Goal: Task Accomplishment & Management: Manage account settings

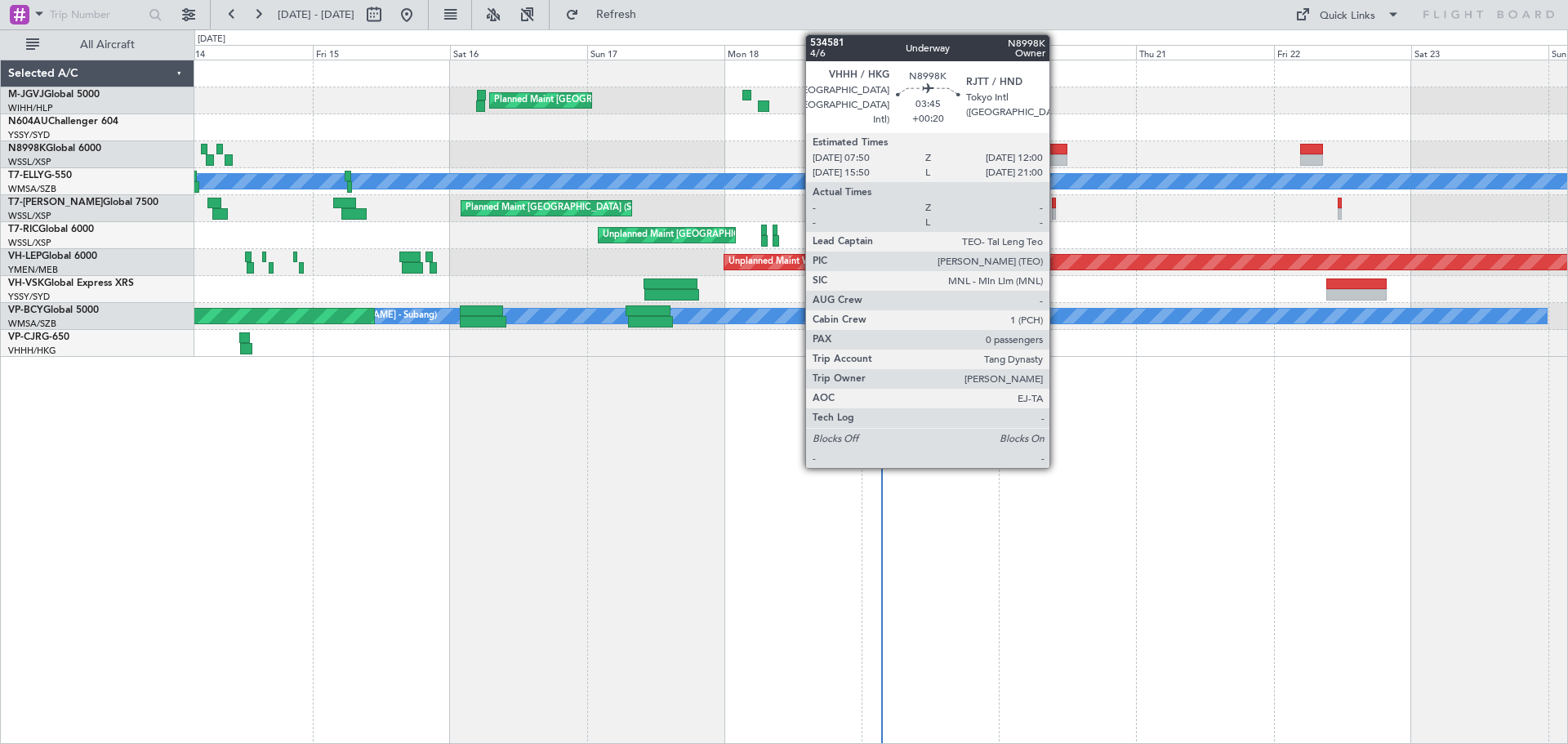
click at [1057, 148] on div at bounding box center [1056, 149] width 25 height 11
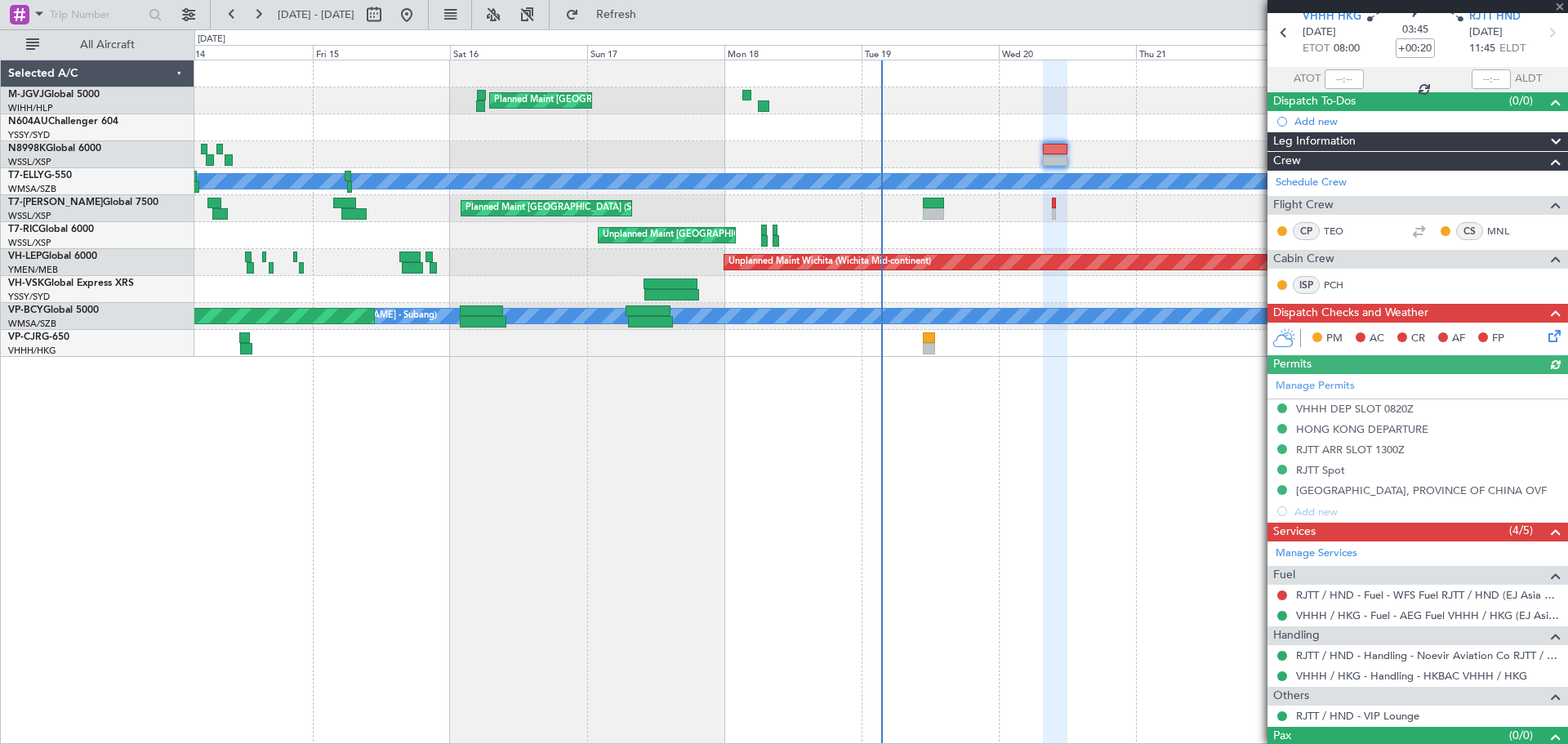
scroll to position [95, 0]
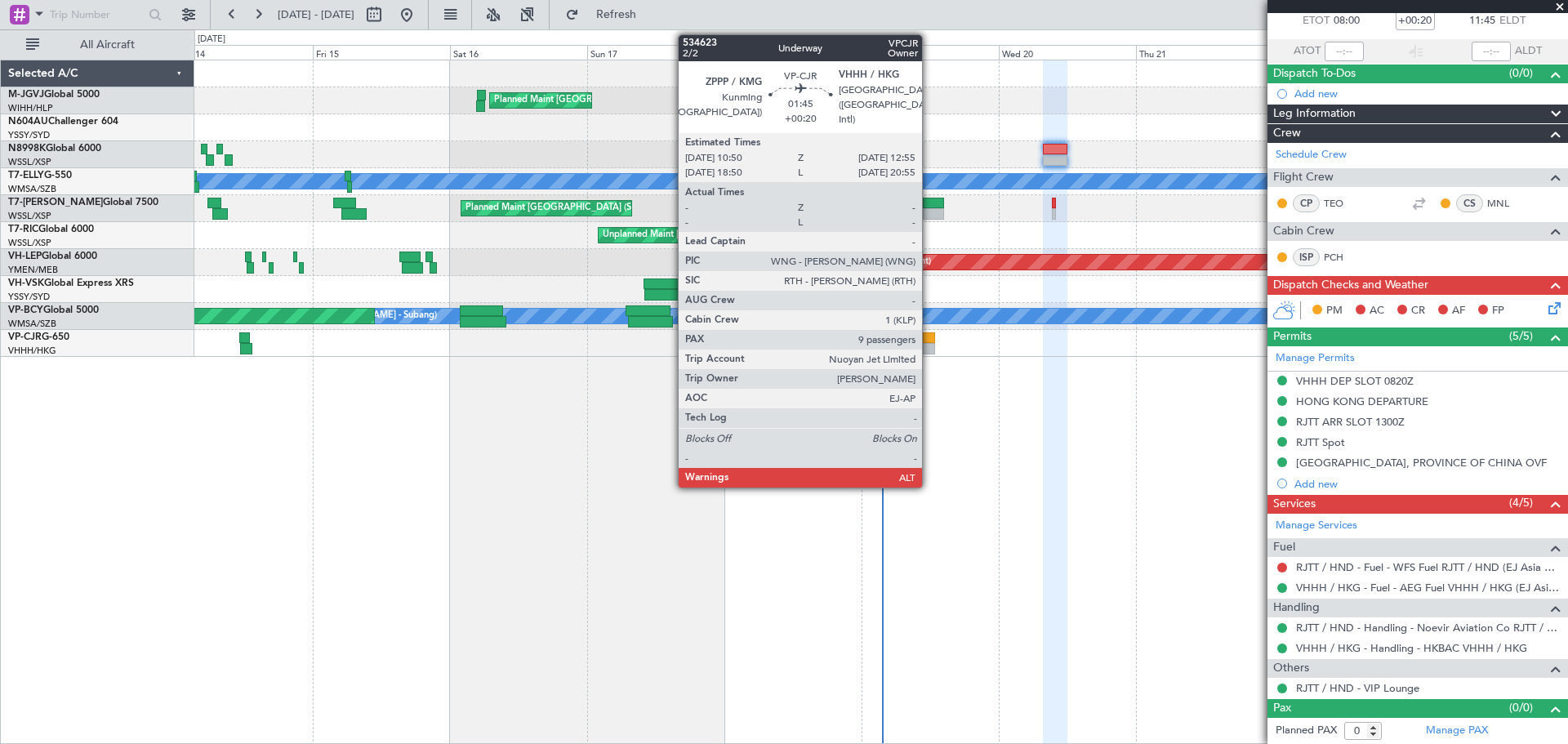
click at [930, 341] on div at bounding box center [929, 338] width 12 height 11
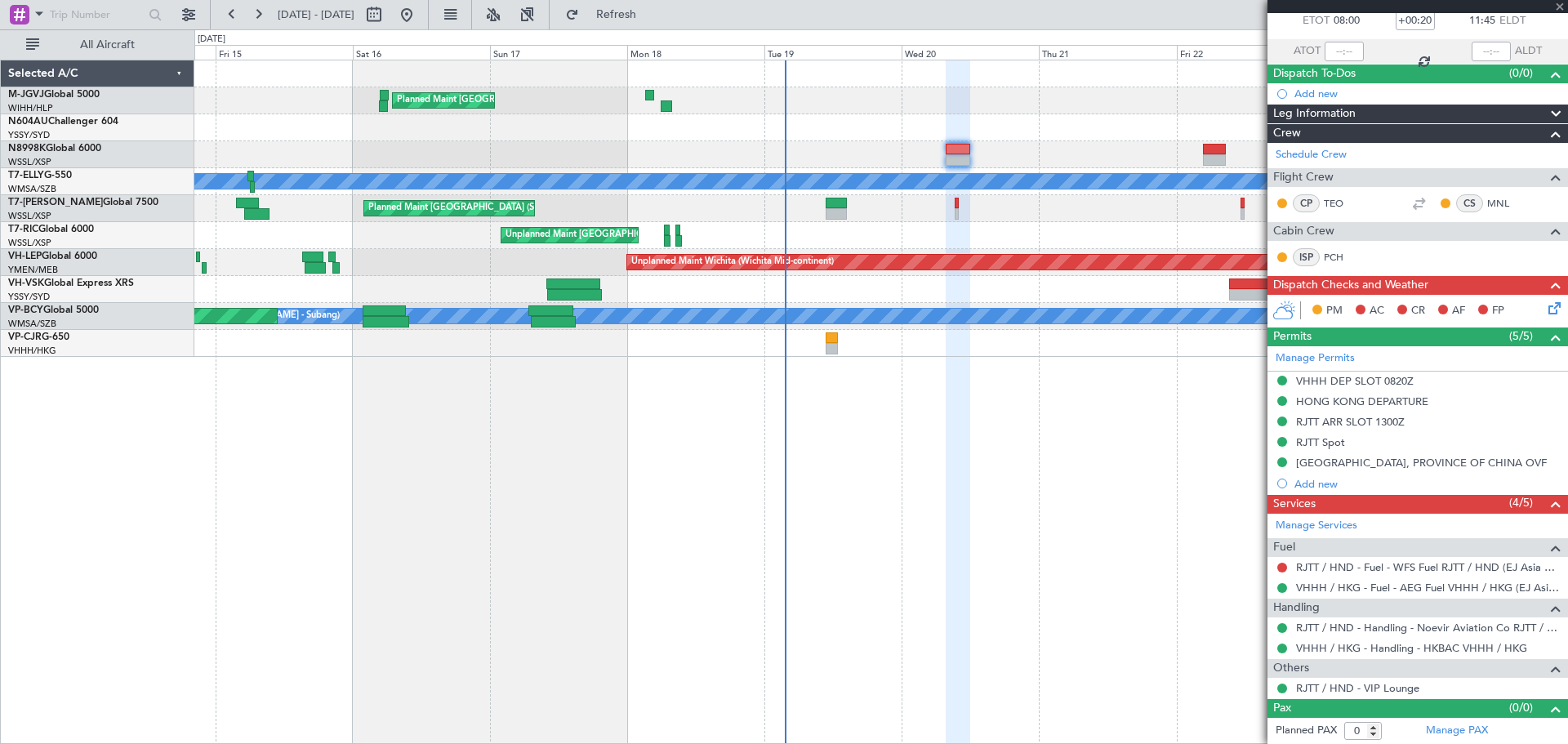
click at [910, 408] on div "Planned Maint [GEOGRAPHIC_DATA] (Seletar) Unplanned Maint [GEOGRAPHIC_DATA] (Su…" at bounding box center [881, 402] width 1374 height 685
type input "9"
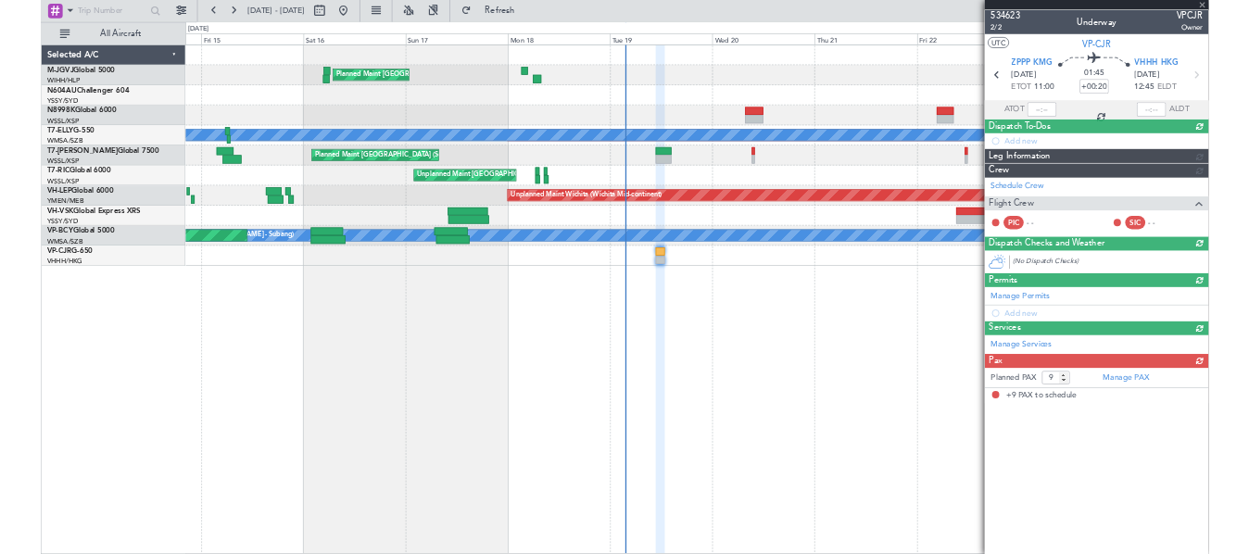
scroll to position [0, 0]
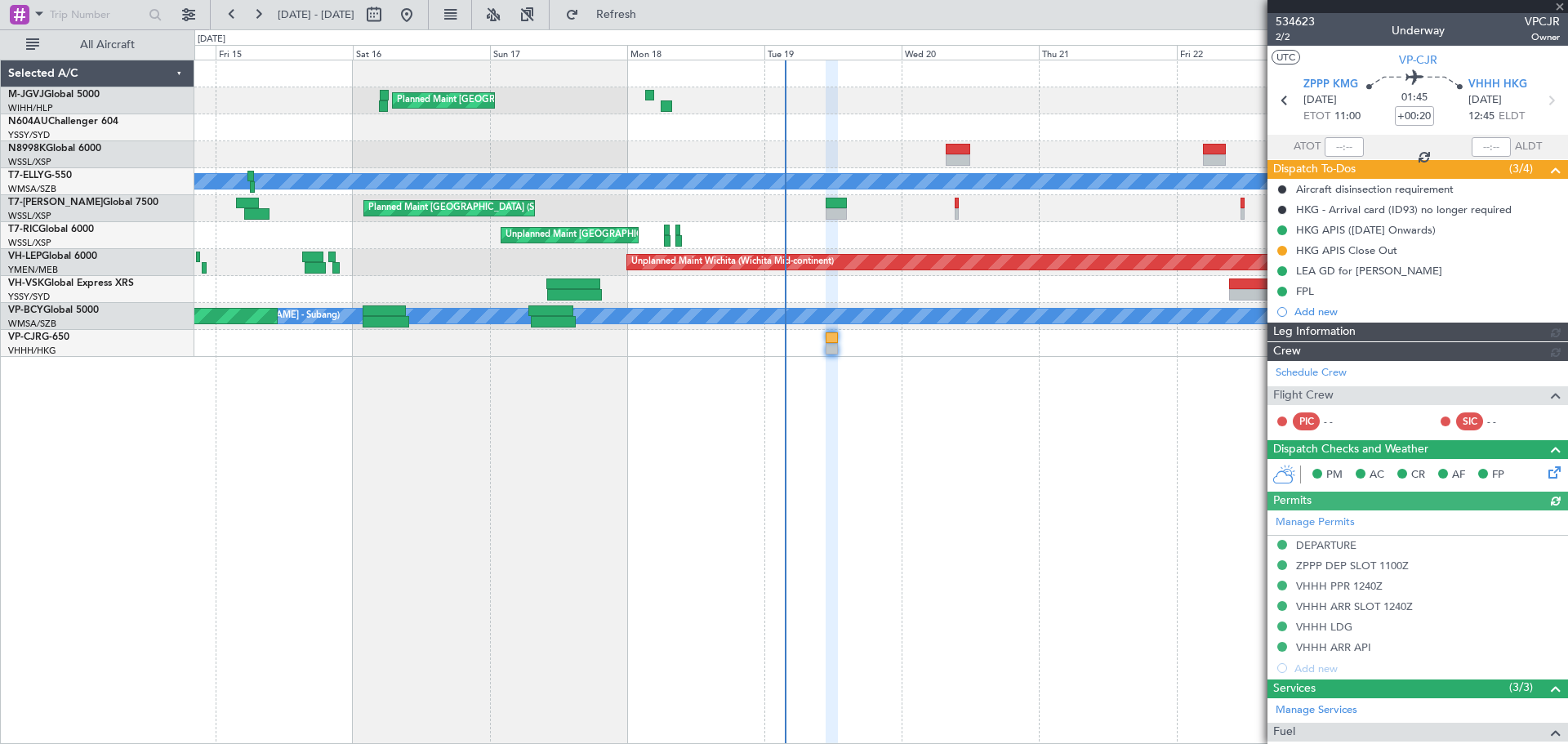
type input "[PERSON_NAME] (EYU)"
type input "F0181"
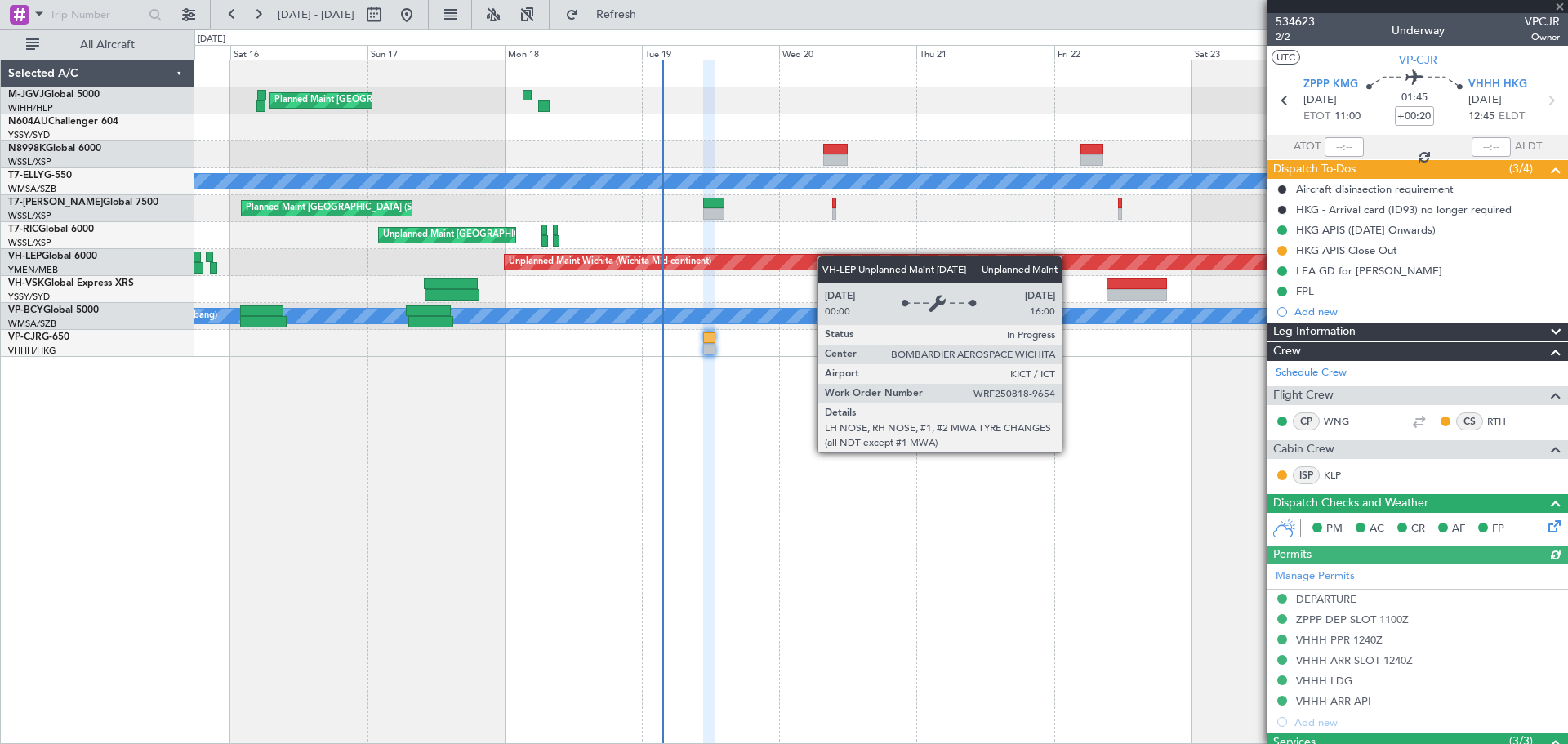
click at [819, 257] on div "Planned Maint [GEOGRAPHIC_DATA] (Seletar) Unplanned Maint [GEOGRAPHIC_DATA] (Su…" at bounding box center [881, 209] width 1373 height 296
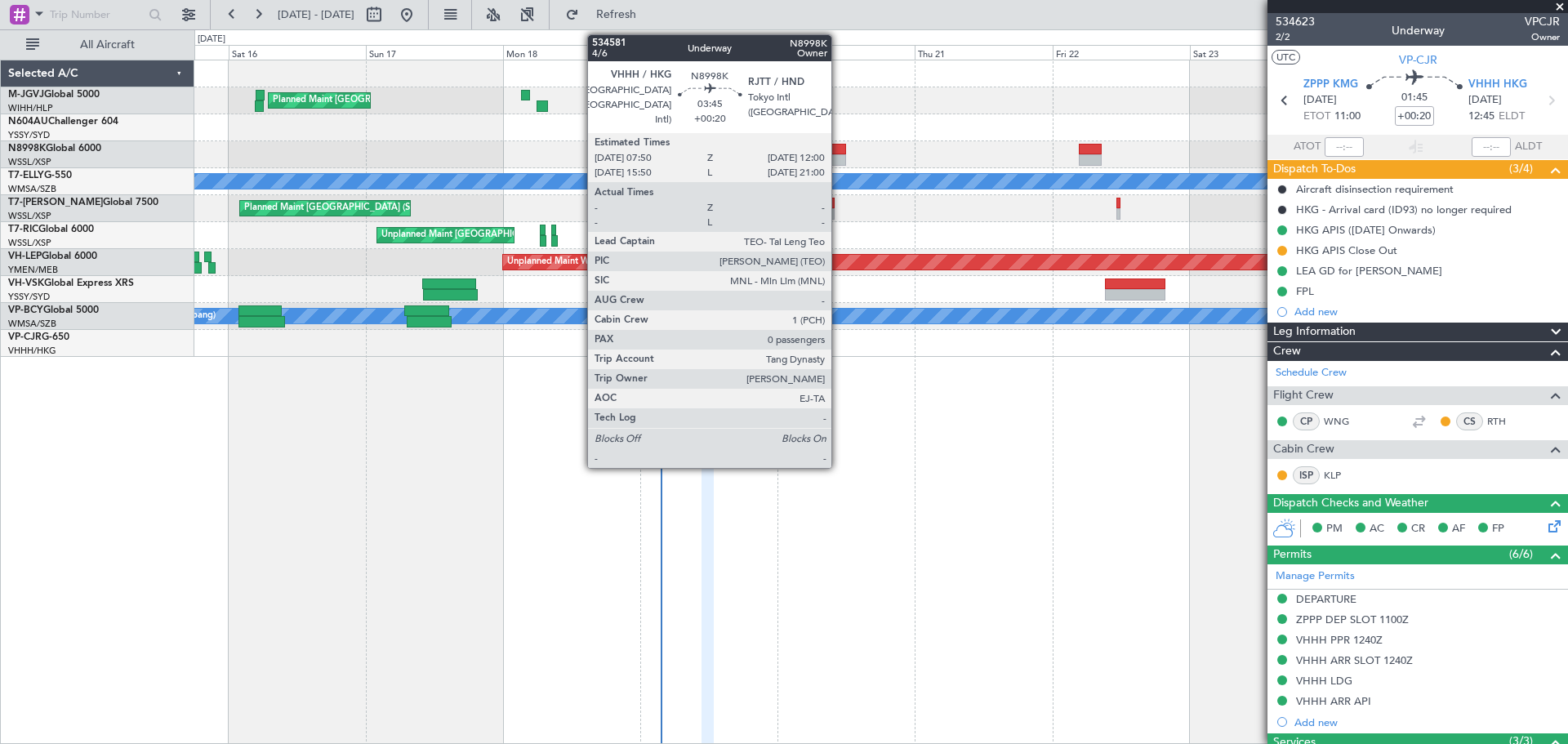
click at [839, 148] on div at bounding box center [834, 149] width 25 height 11
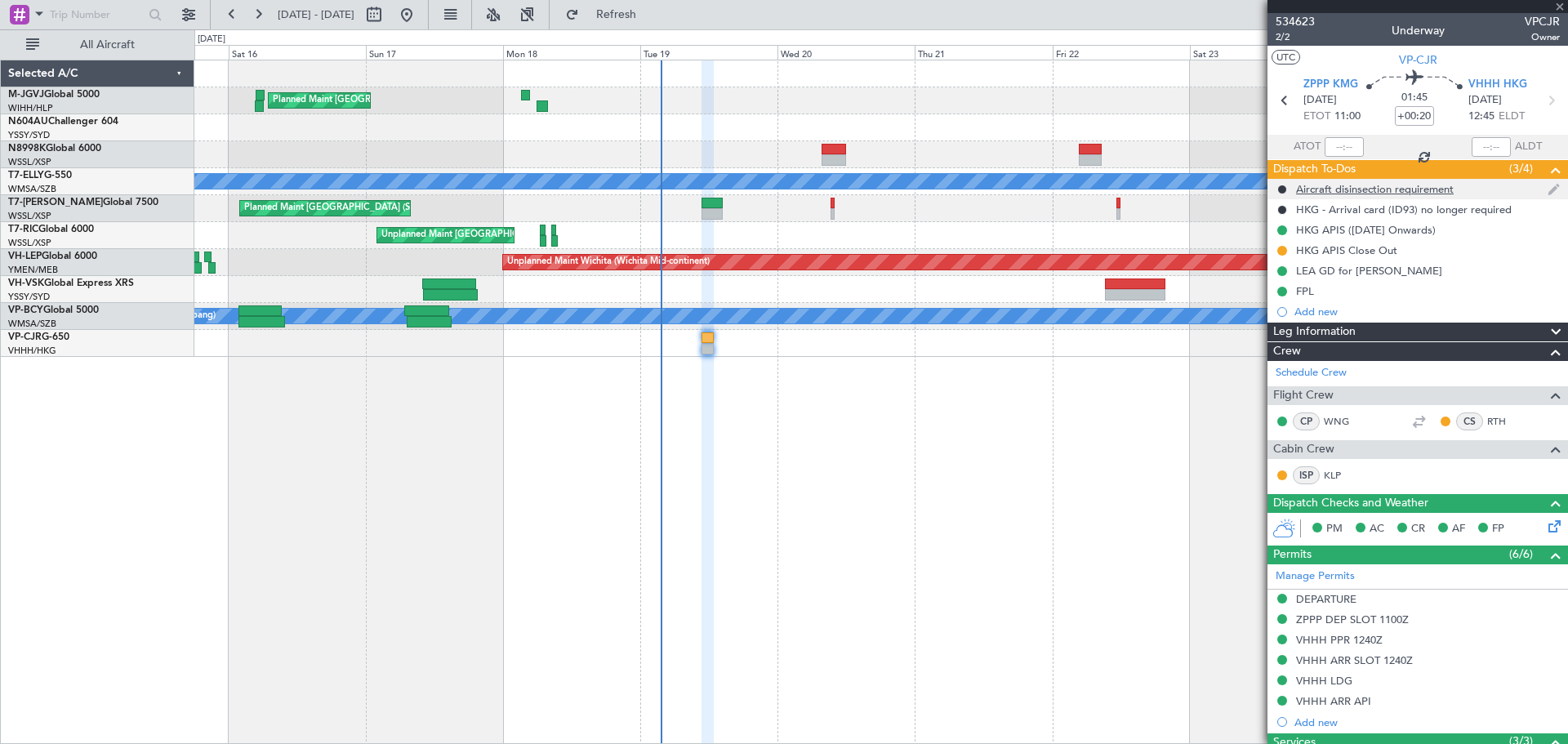
type input "0"
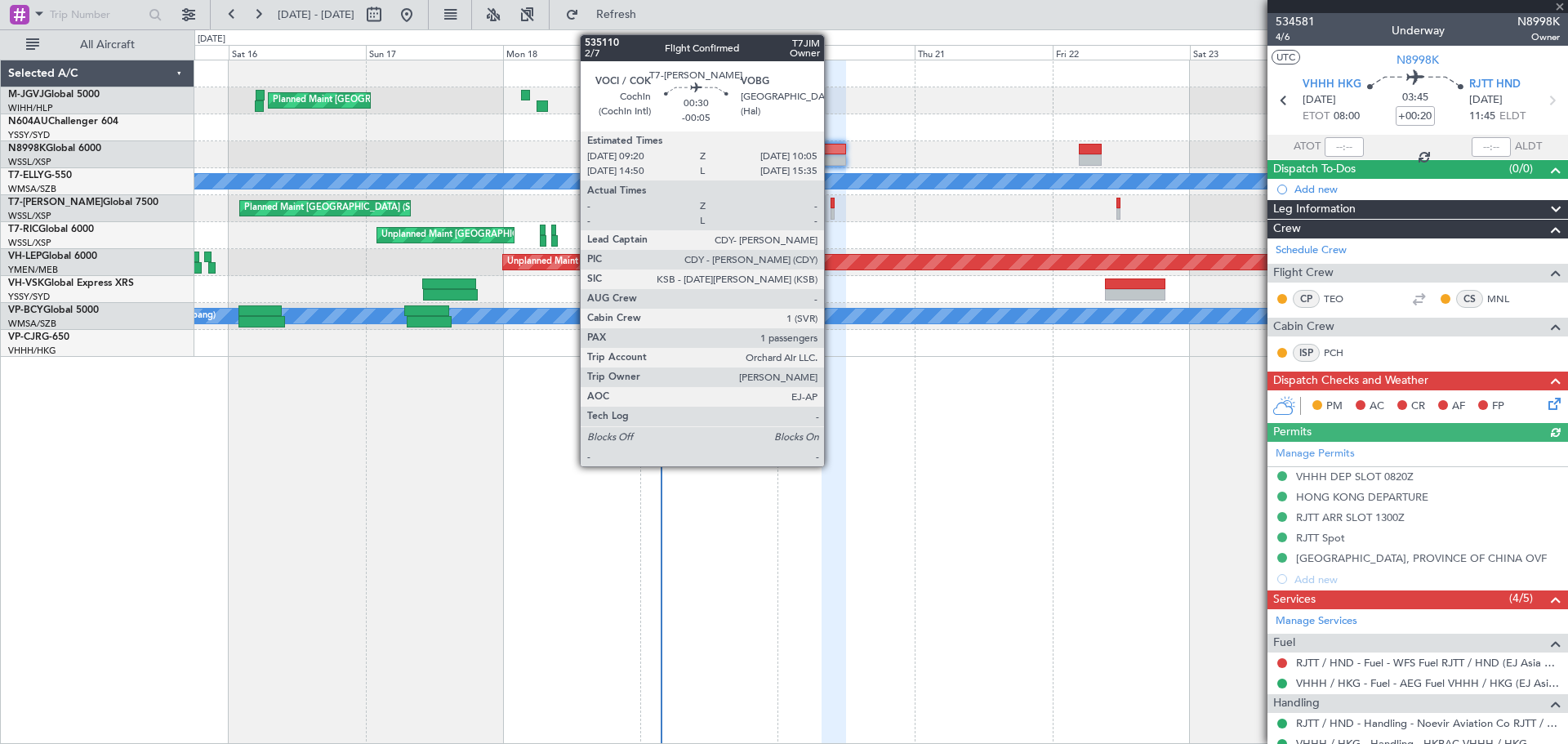
click at [831, 207] on div at bounding box center [834, 203] width 5 height 11
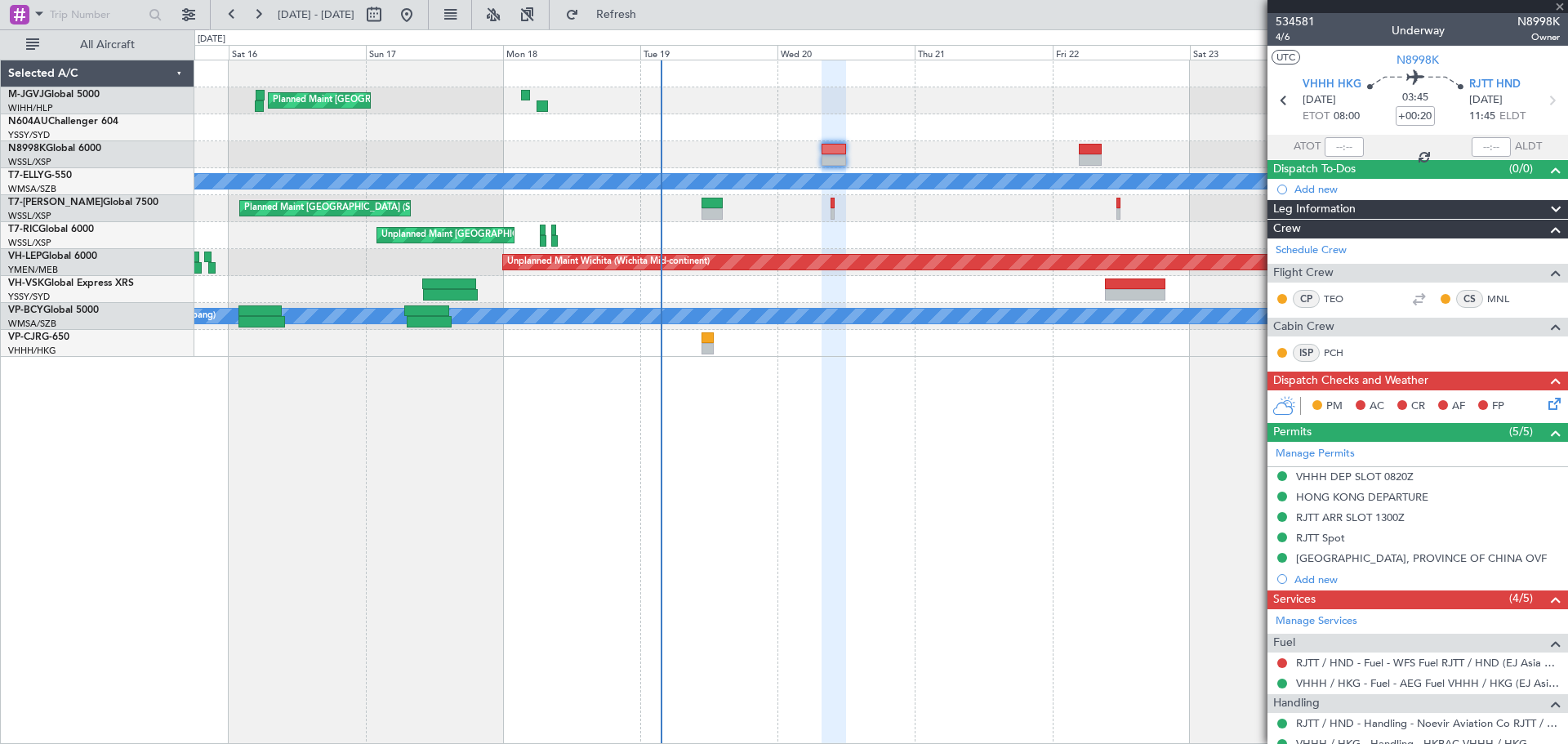
type input "-00:05"
type input "1"
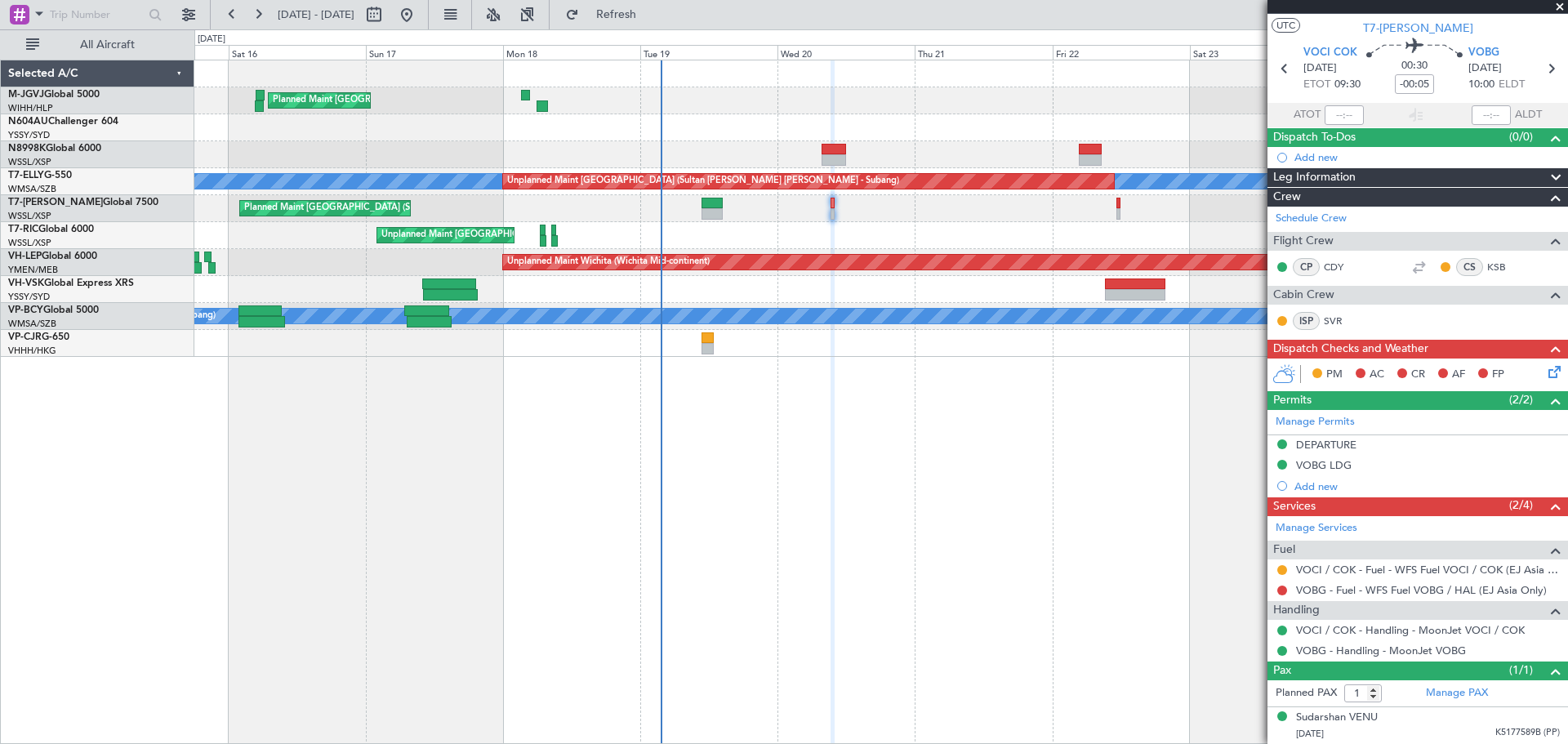
scroll to position [31, 0]
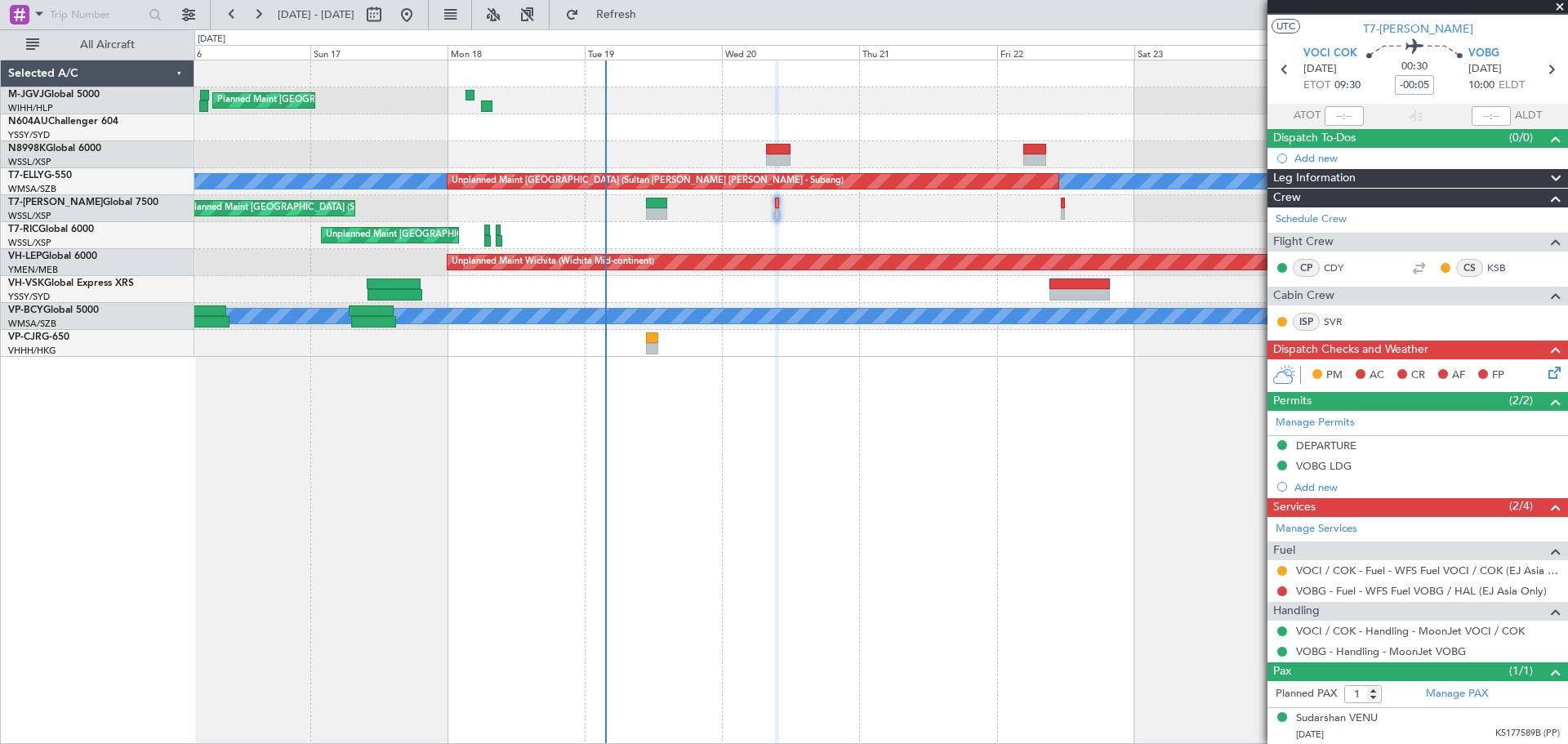
click at [945, 219] on div "Planned Maint [GEOGRAPHIC_DATA] (Seletar)" at bounding box center [881, 209] width 1373 height 27
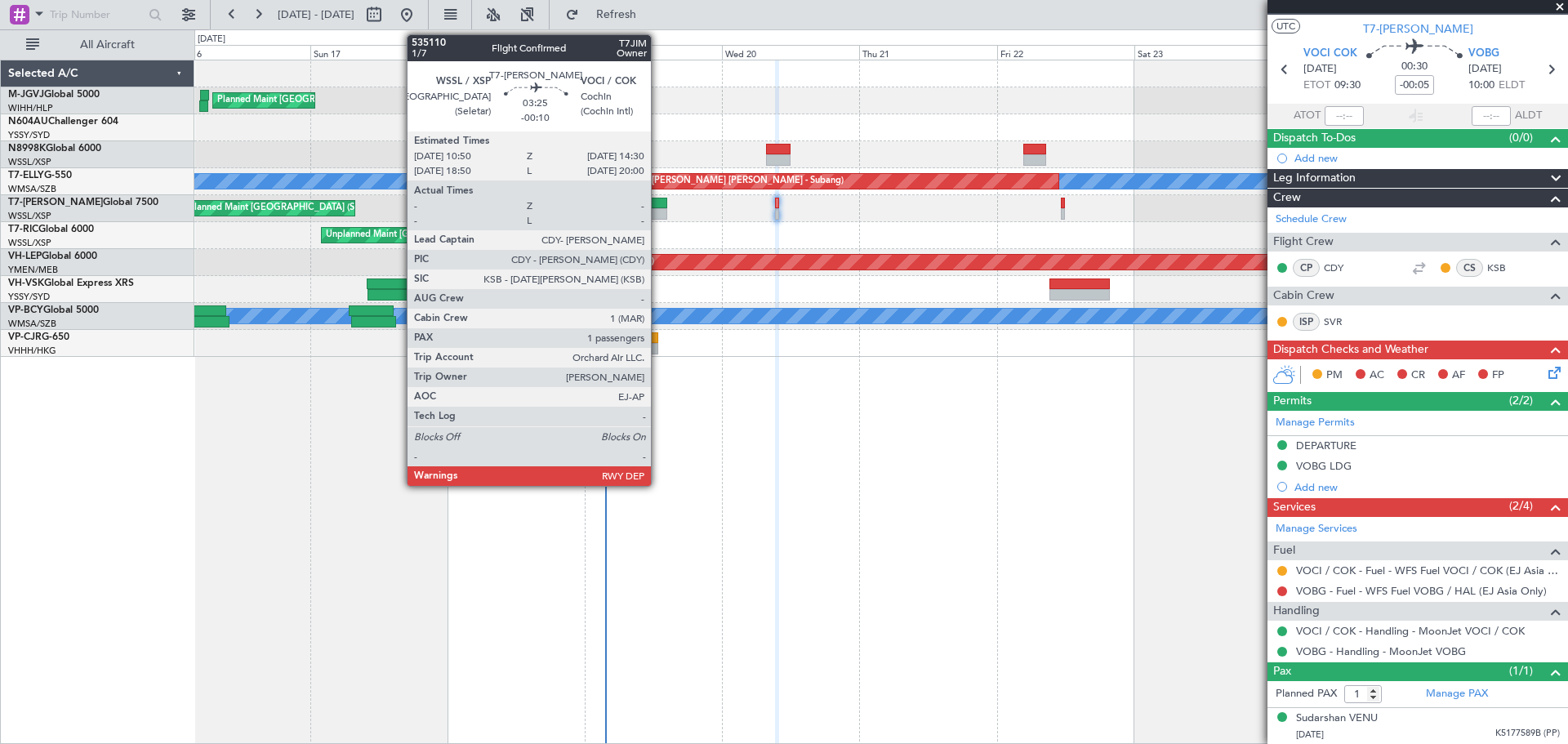
click at [658, 213] on div at bounding box center [657, 213] width 21 height 11
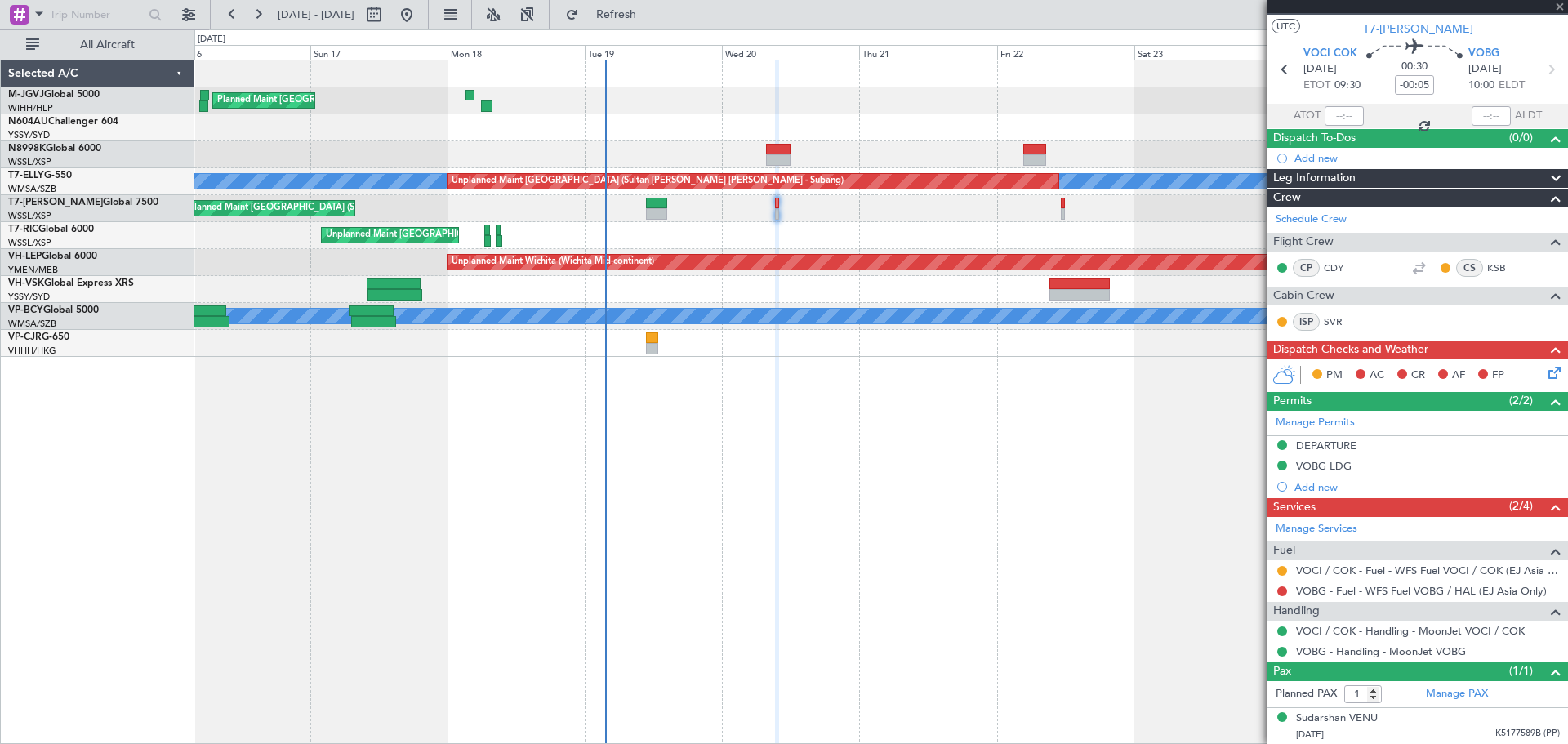
type input "-00:10"
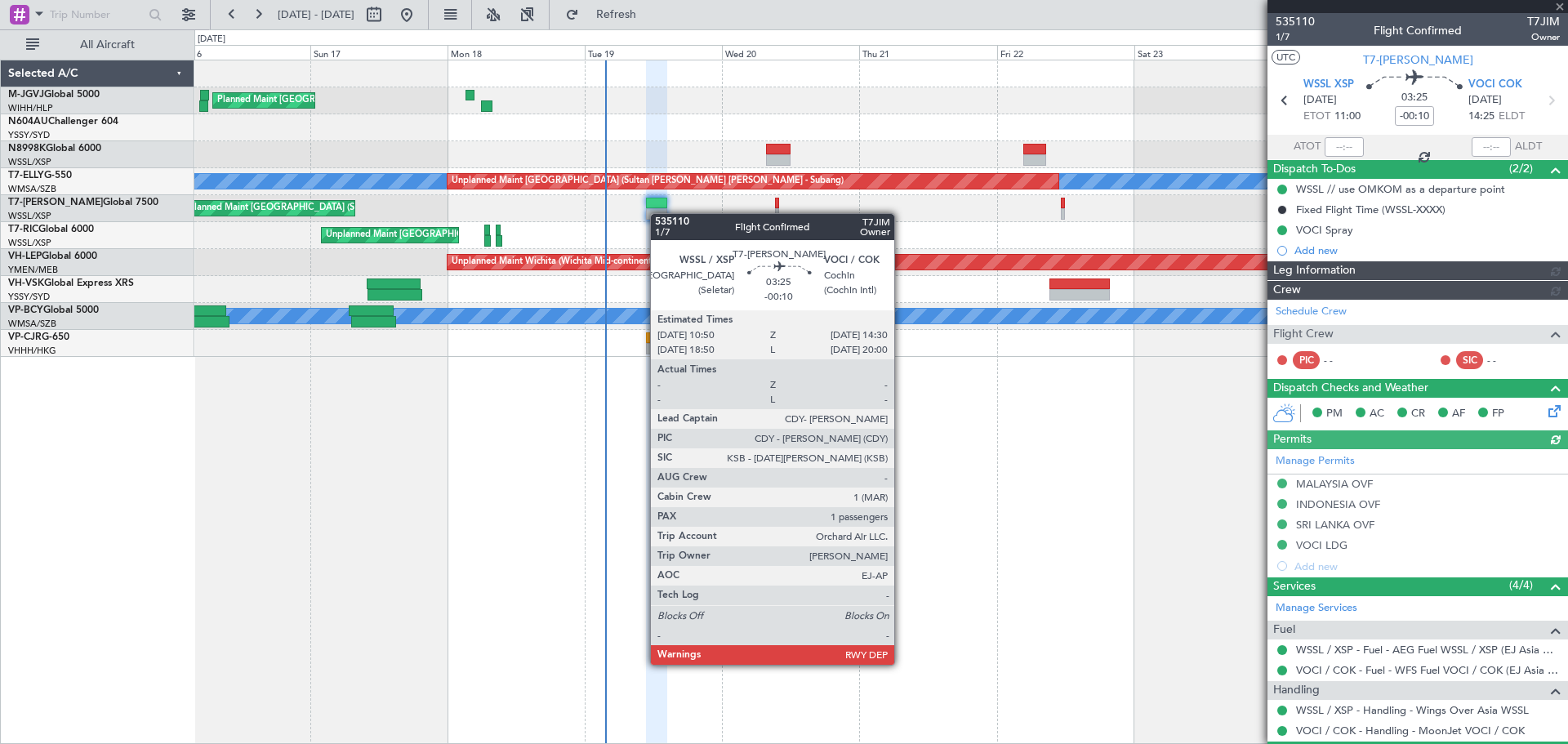
type input "[PERSON_NAME] (EYU)"
type input "F0251"
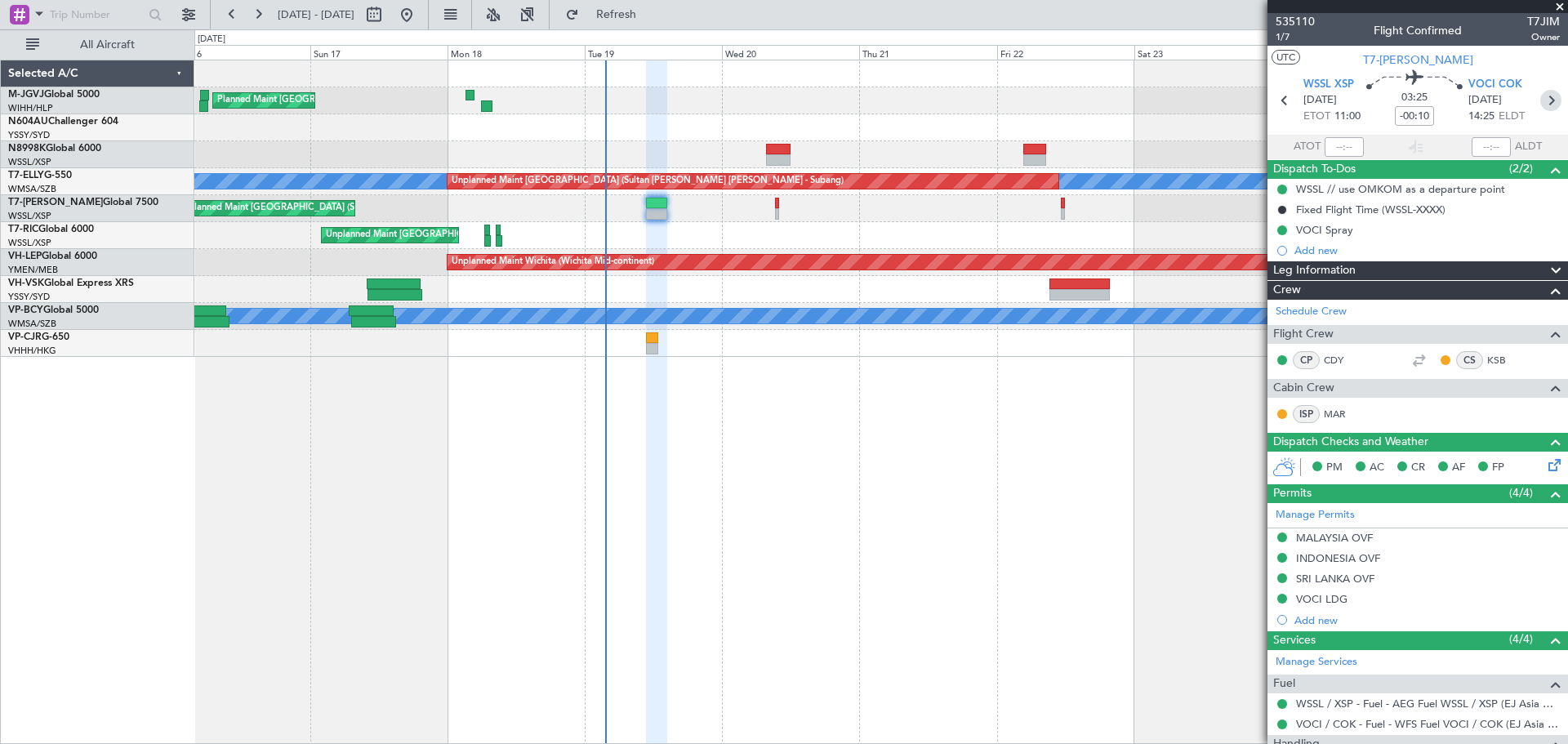
click at [1542, 100] on icon at bounding box center [1551, 100] width 21 height 21
type input "-00:05"
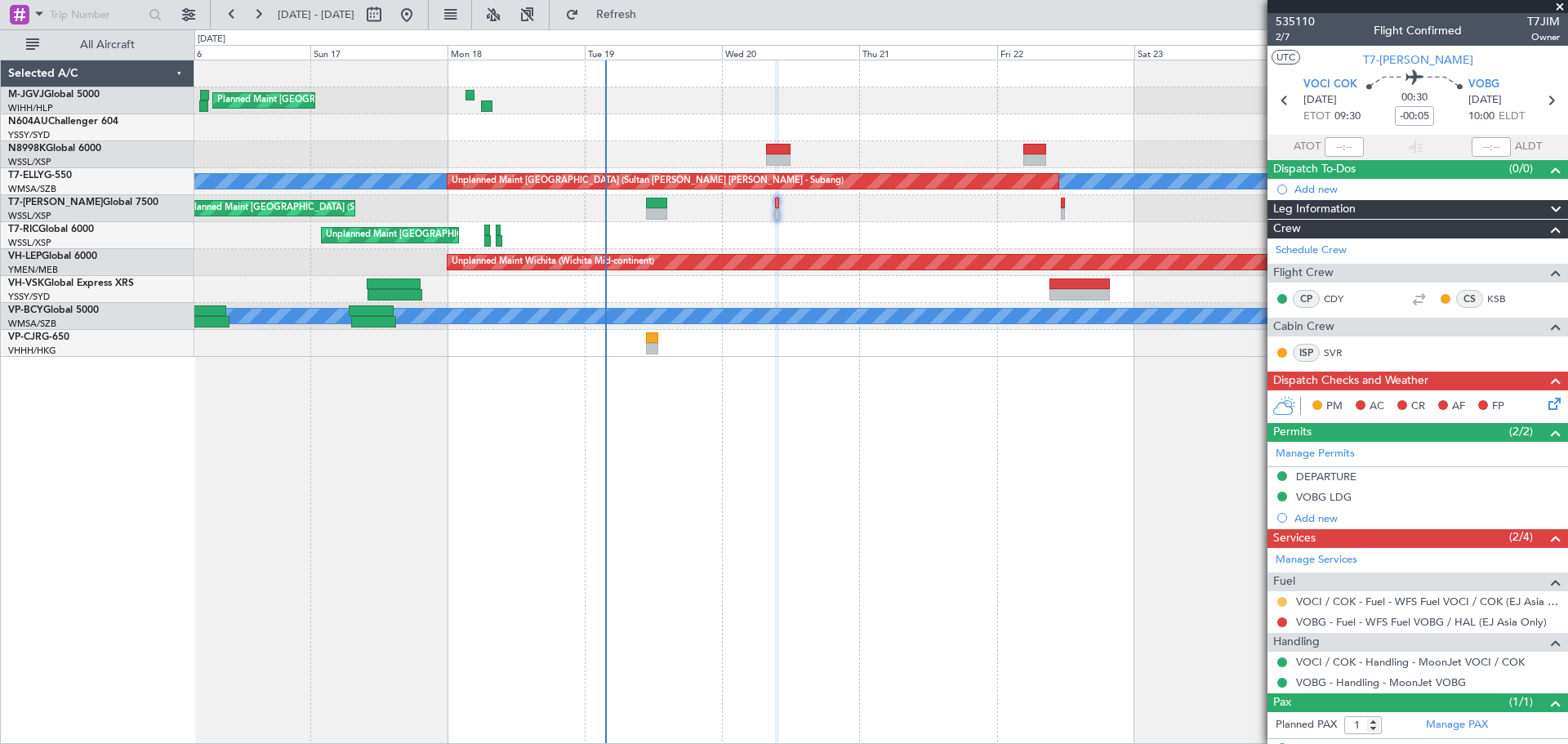
click at [1282, 599] on button at bounding box center [1282, 601] width 10 height 10
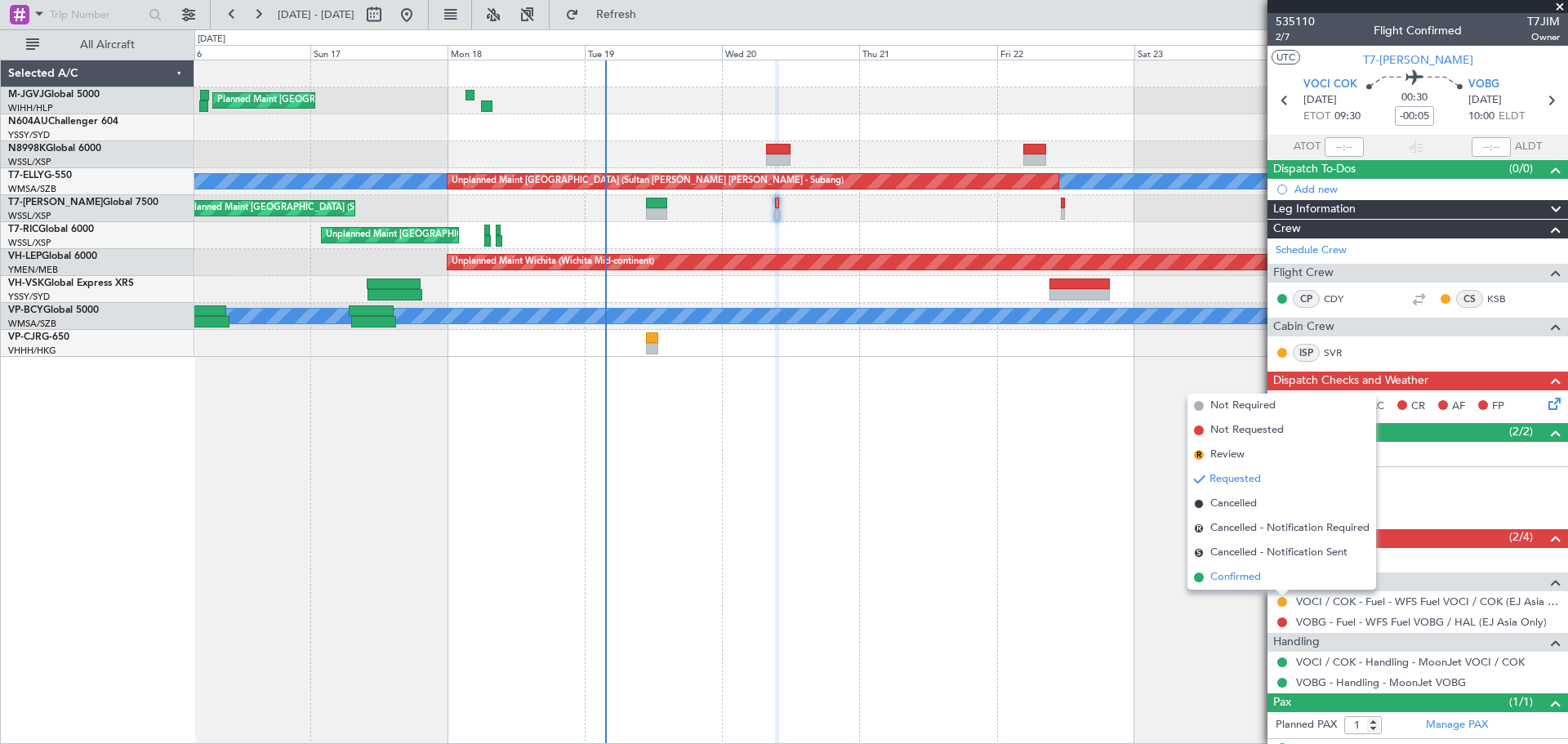
click at [1274, 580] on li "Confirmed" at bounding box center [1282, 577] width 189 height 25
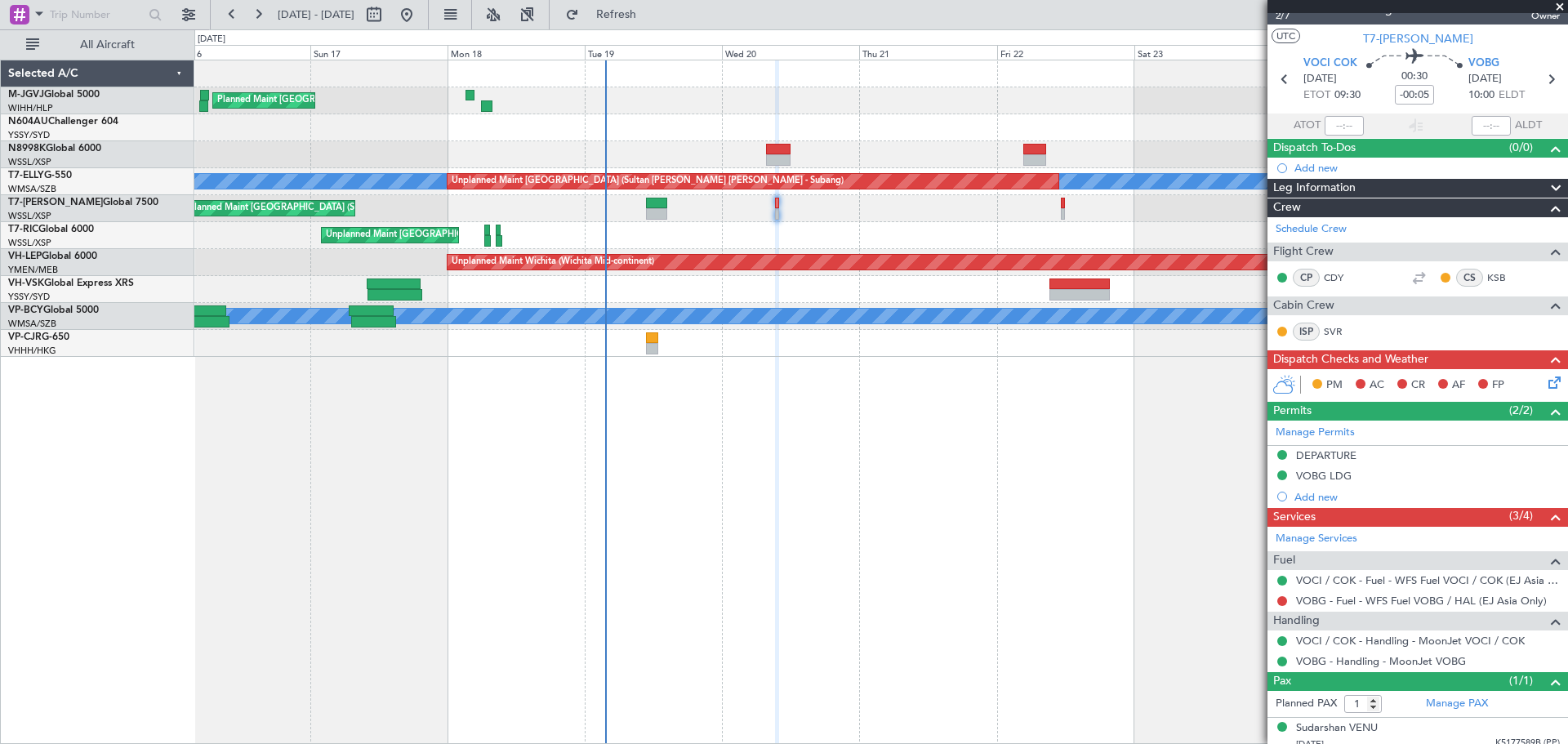
scroll to position [31, 0]
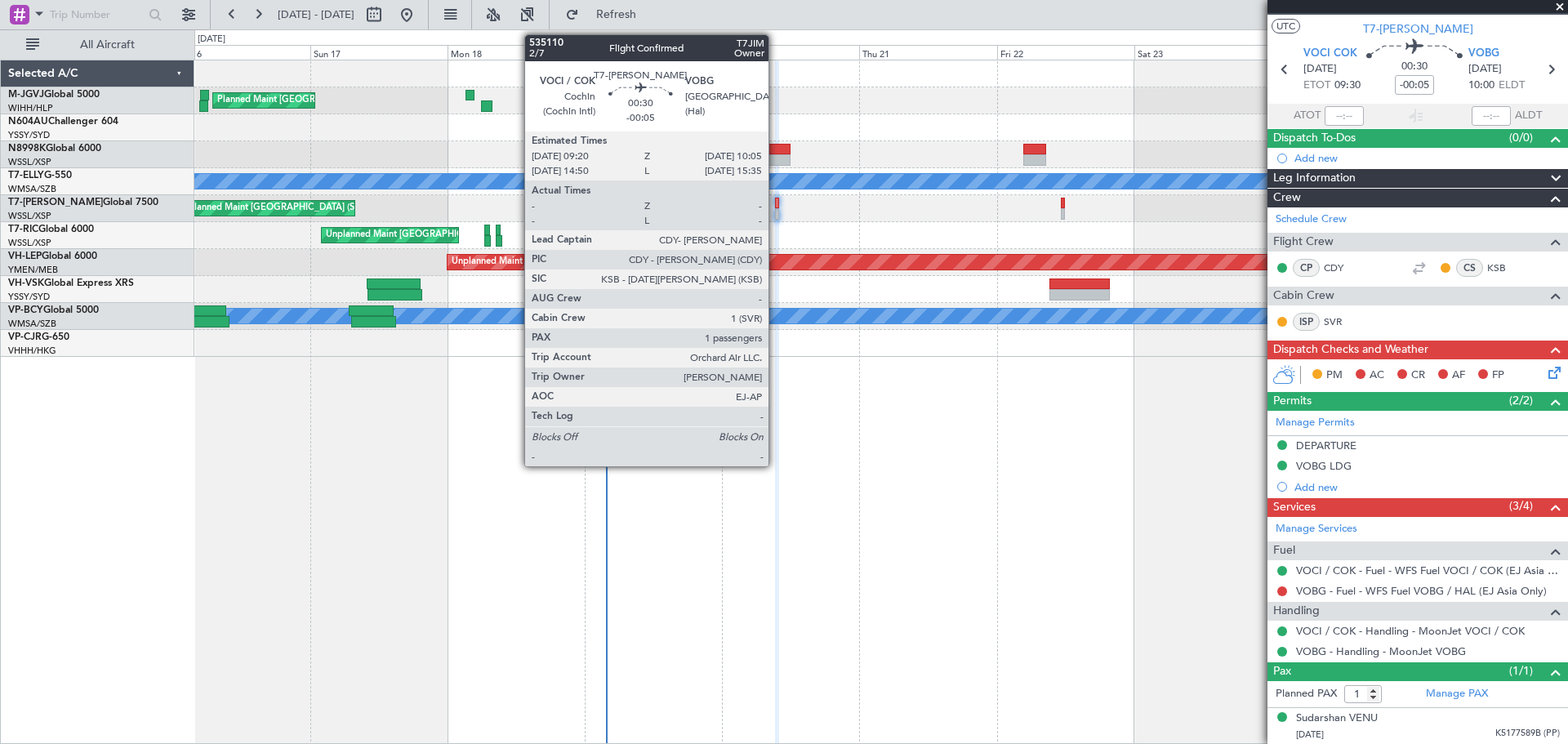
click at [776, 210] on div at bounding box center [778, 213] width 5 height 11
